Goal: Transaction & Acquisition: Purchase product/service

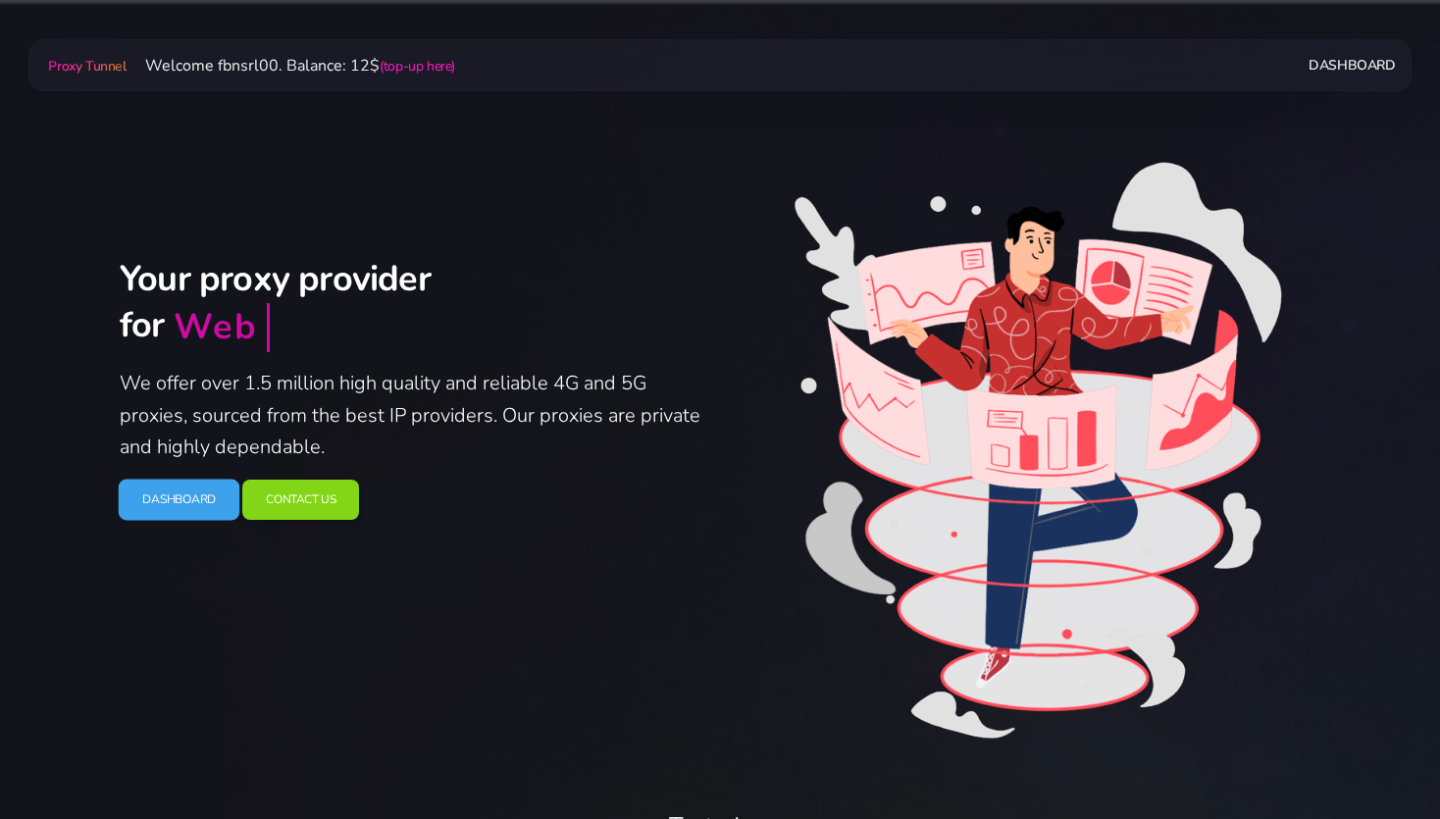
click at [186, 510] on link "Dashboard" at bounding box center [180, 499] width 122 height 41
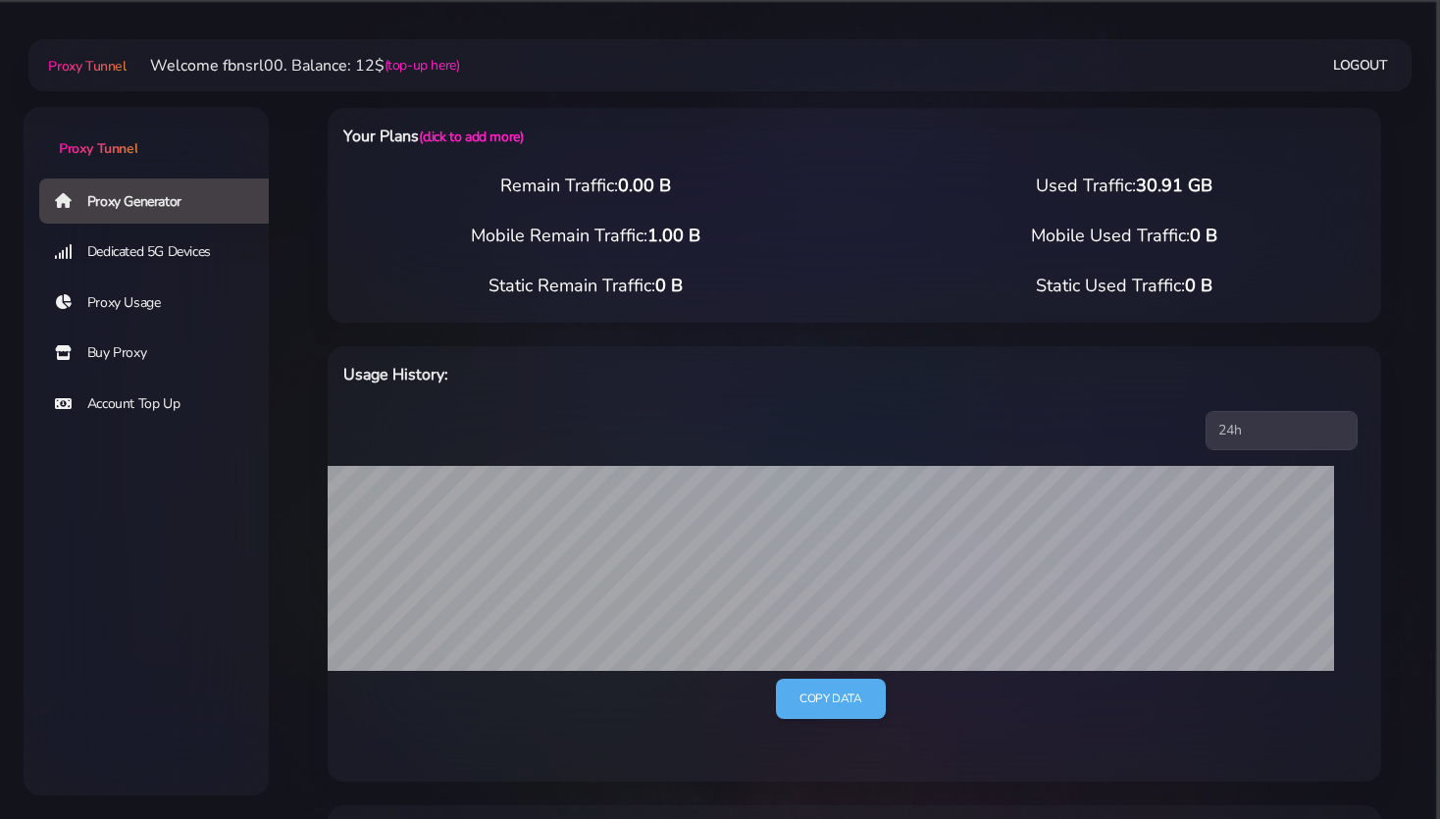
click at [128, 347] on link "Buy Proxy" at bounding box center [161, 353] width 245 height 45
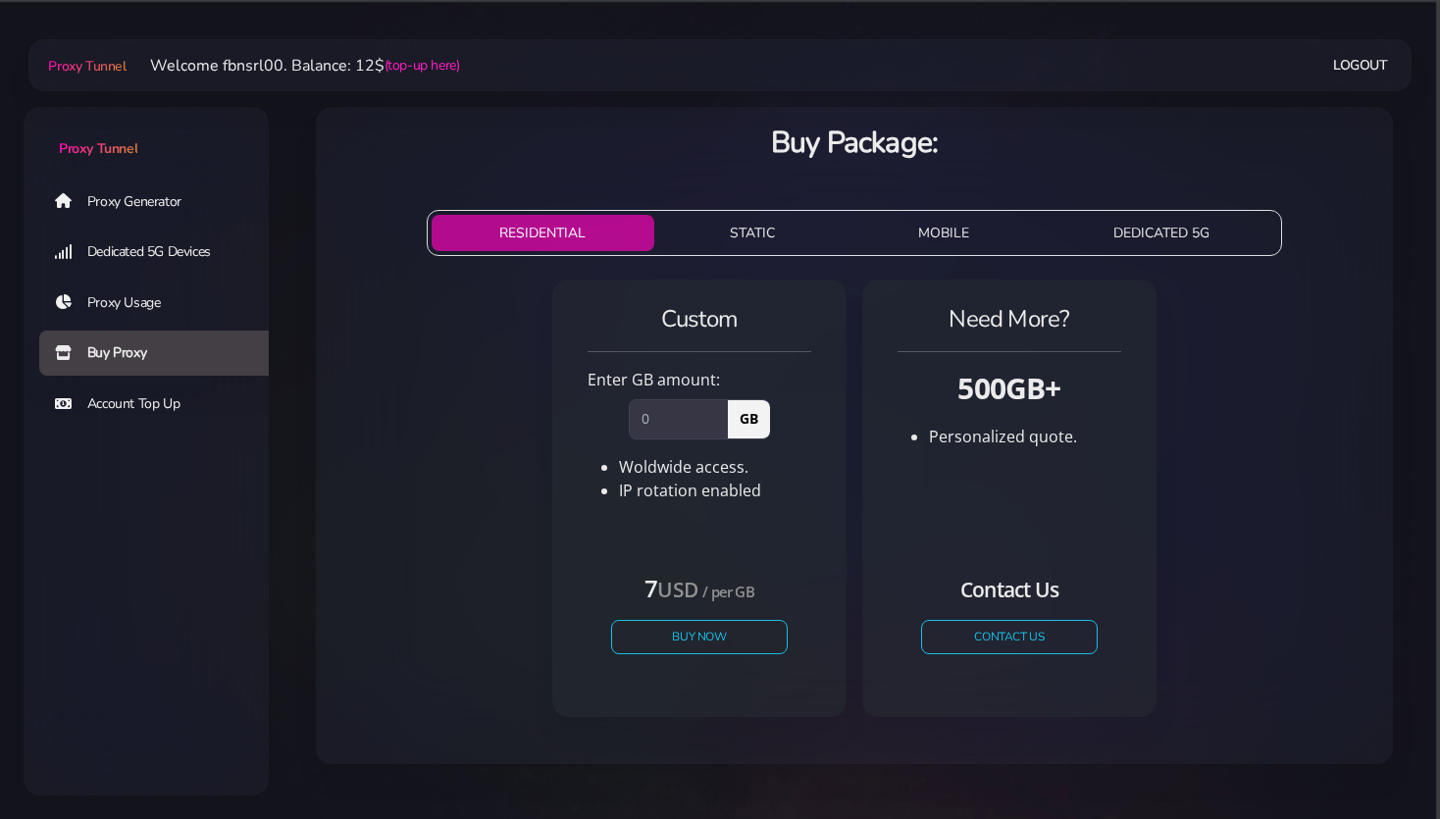
click at [750, 226] on button "STATIC" at bounding box center [752, 233] width 181 height 36
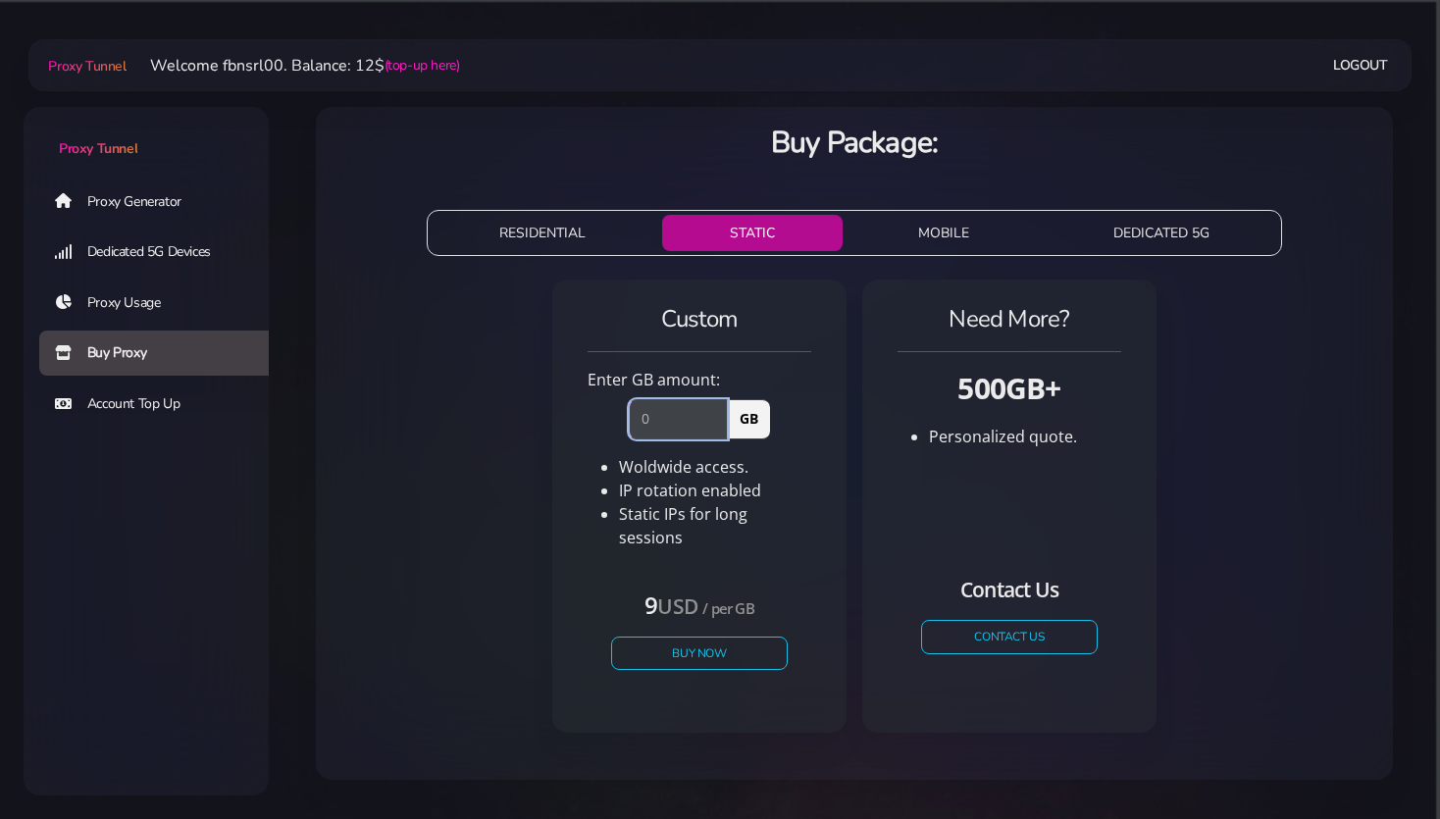
drag, startPoint x: 666, startPoint y: 430, endPoint x: 624, endPoint y: 420, distance: 43.3
click at [629, 420] on input "number" at bounding box center [678, 418] width 99 height 39
type input "1"
click at [694, 636] on button "Buy Now" at bounding box center [699, 653] width 180 height 34
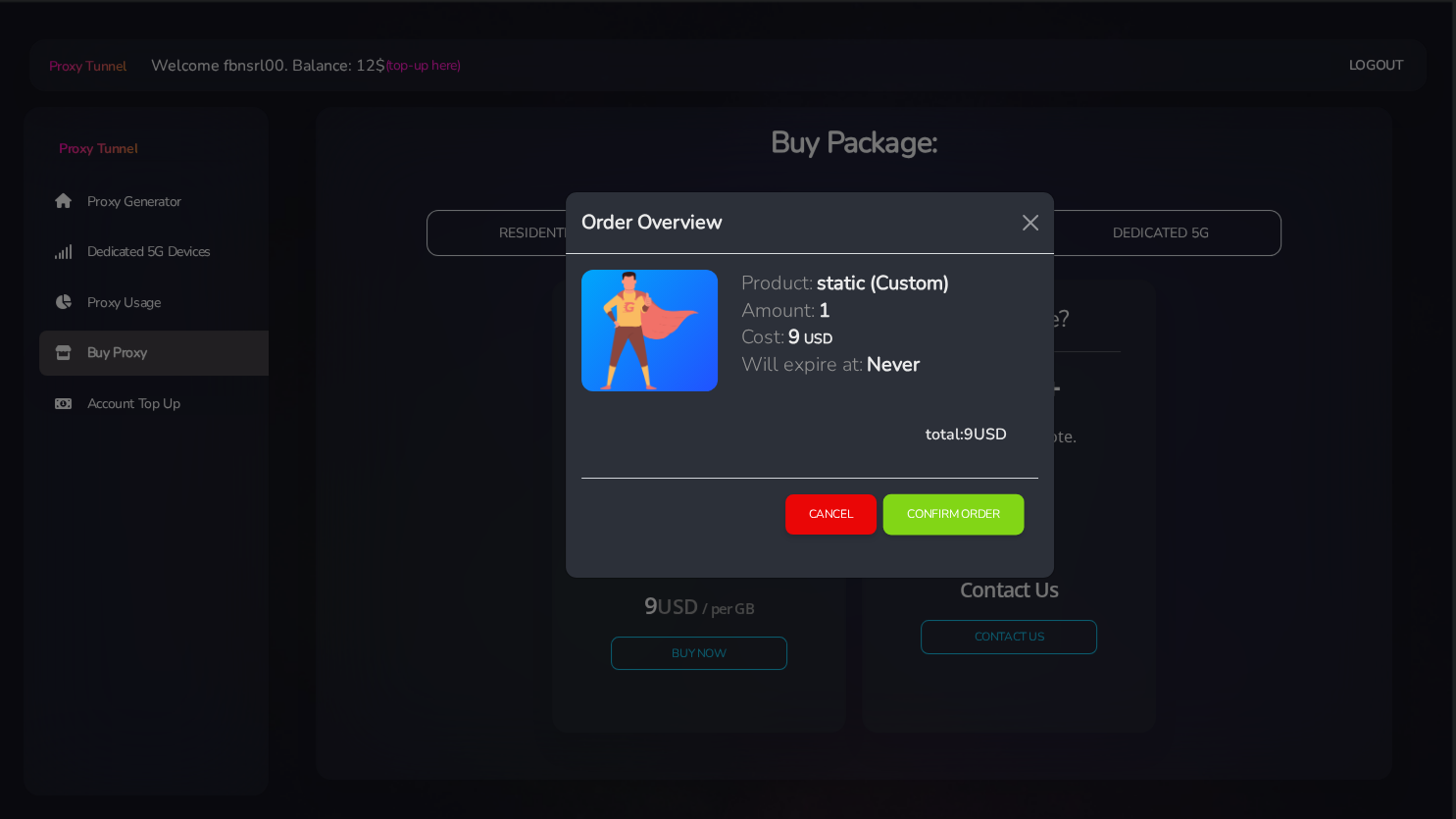
click at [962, 527] on button "Confirm Order" at bounding box center [954, 514] width 141 height 41
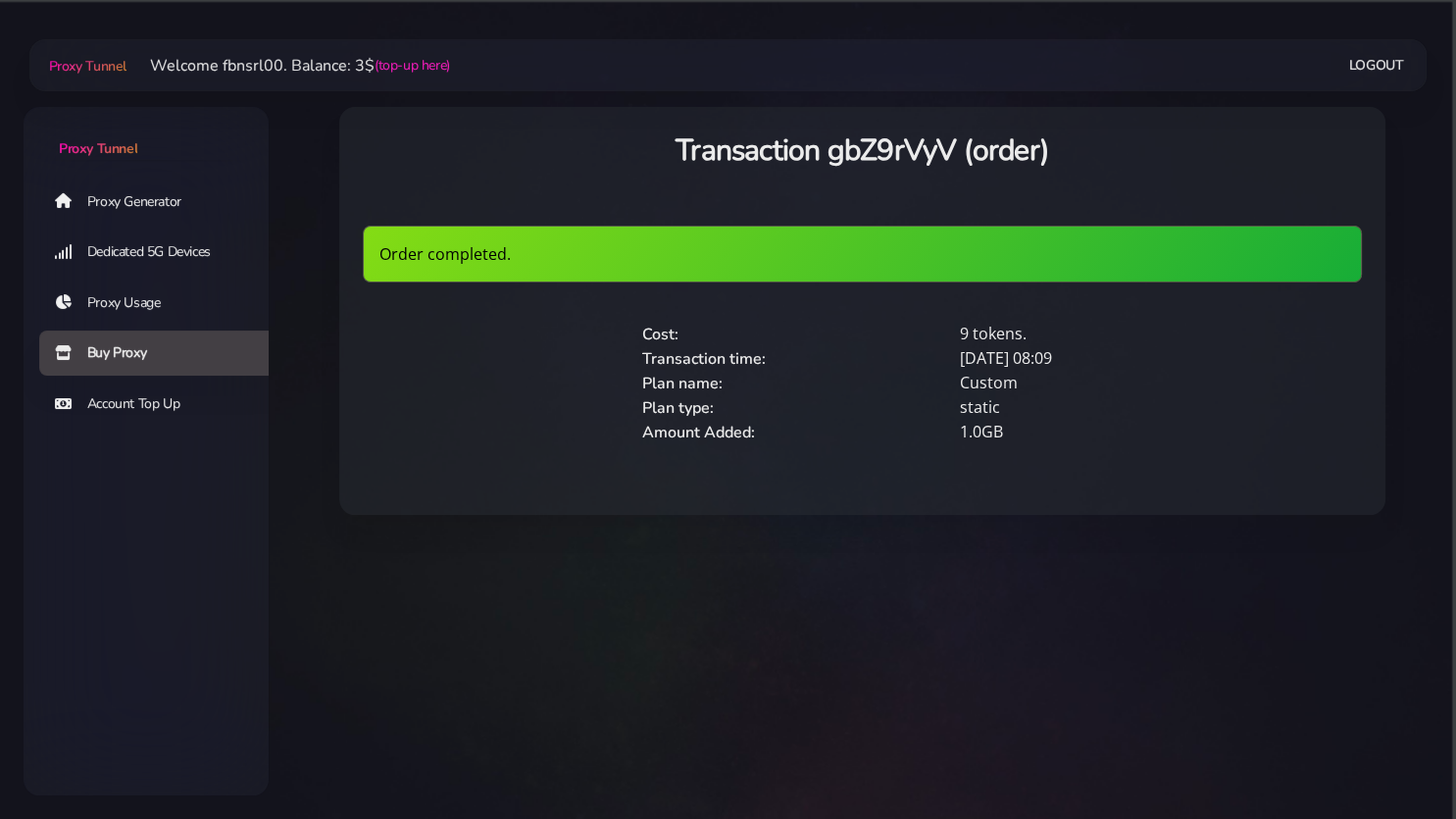
click at [129, 203] on link "Proxy Generator" at bounding box center [161, 201] width 245 height 45
